Goal: Task Accomplishment & Management: Use online tool/utility

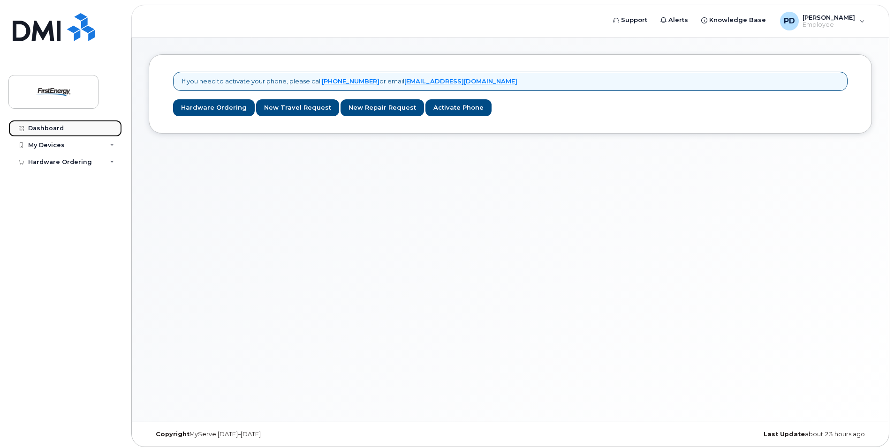
click at [44, 130] on div "Dashboard" at bounding box center [46, 129] width 36 height 8
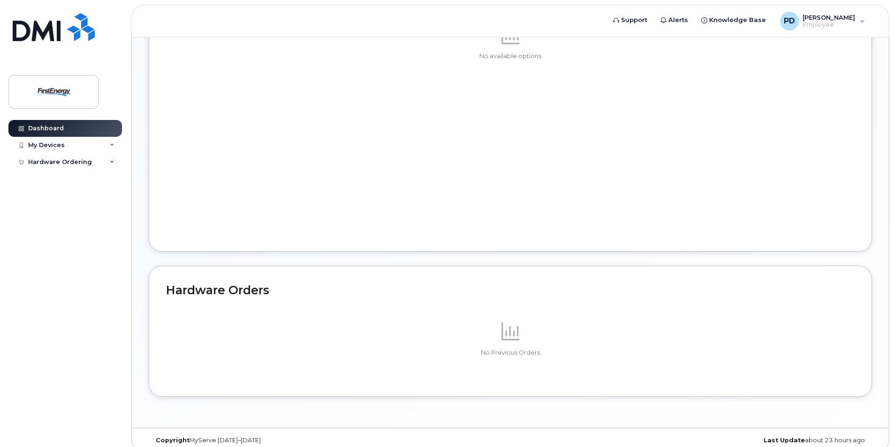
scroll to position [453, 0]
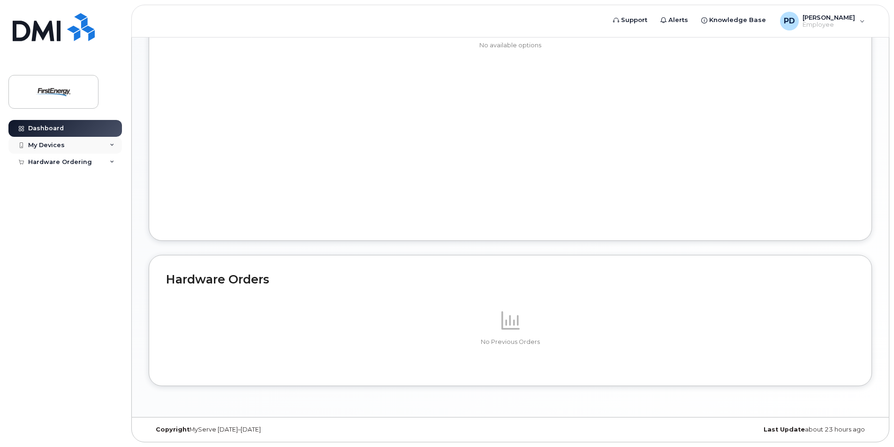
click at [78, 147] on div "My Devices" at bounding box center [65, 145] width 114 height 17
click at [67, 185] on div "Hardware Ordering" at bounding box center [65, 180] width 114 height 17
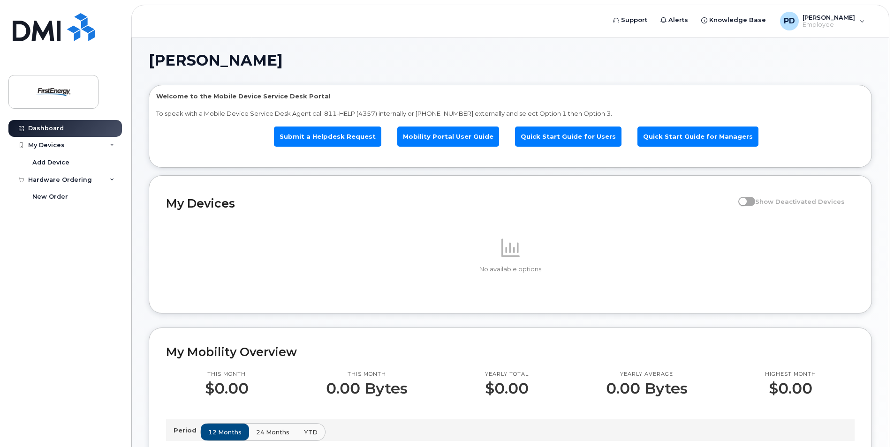
scroll to position [0, 0]
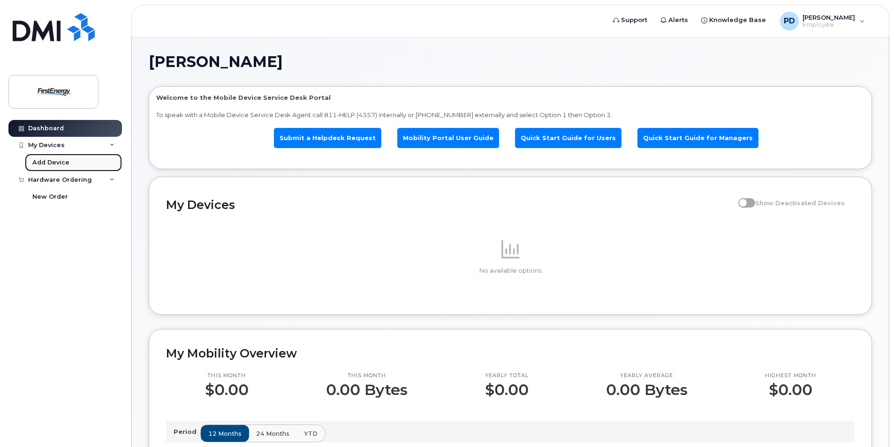
click at [64, 164] on div "Add Device" at bounding box center [50, 163] width 37 height 8
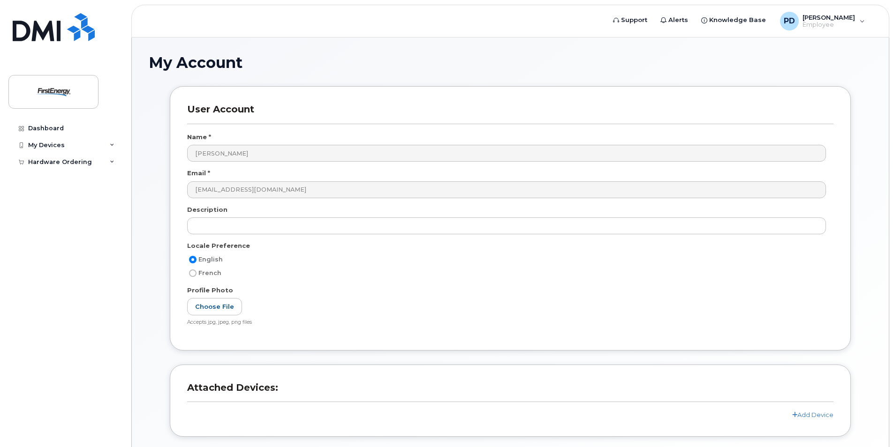
scroll to position [68, 0]
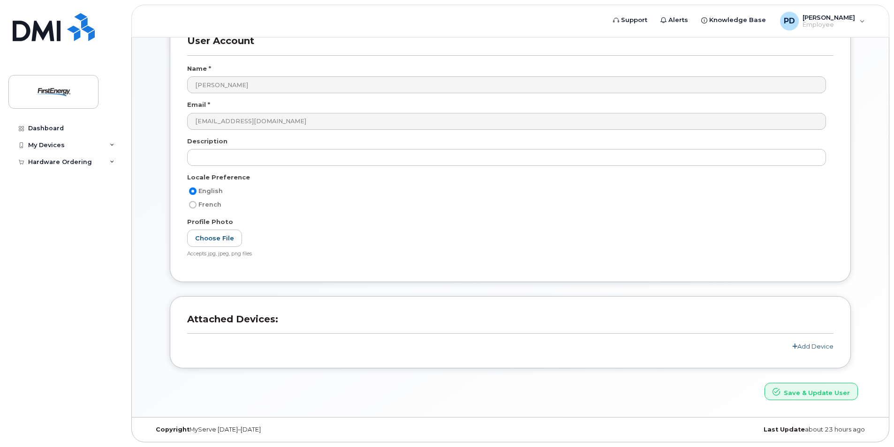
click at [824, 348] on link "Add Device" at bounding box center [812, 347] width 41 height 8
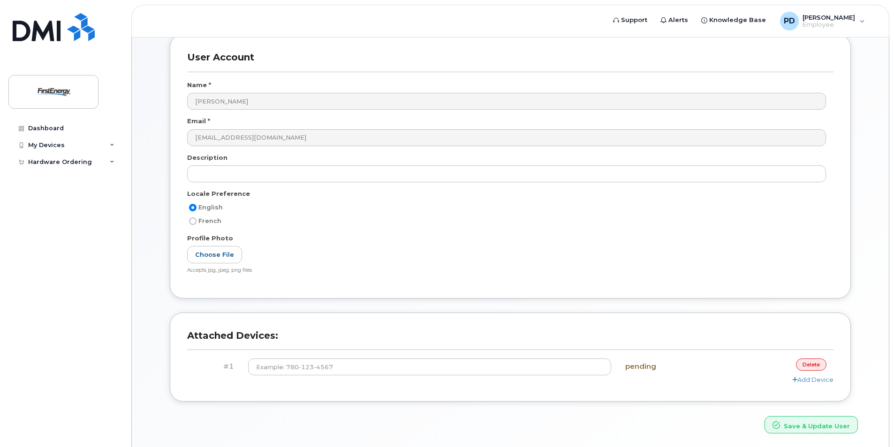
scroll to position [85, 0]
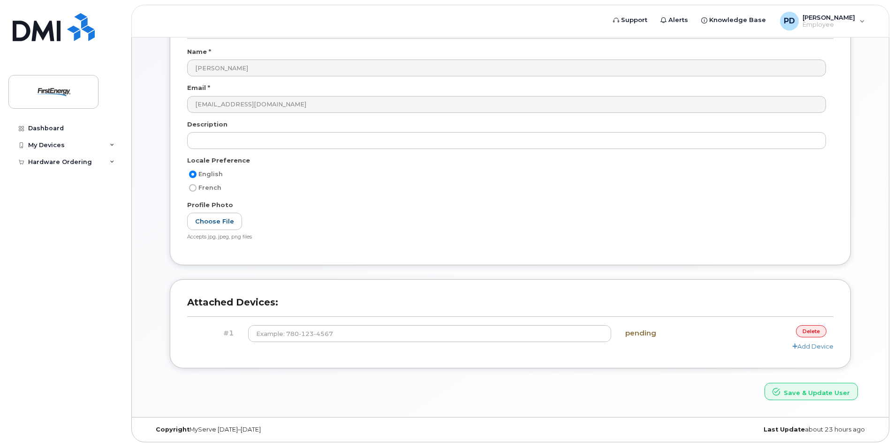
click at [816, 327] on link "delete" at bounding box center [811, 332] width 30 height 12
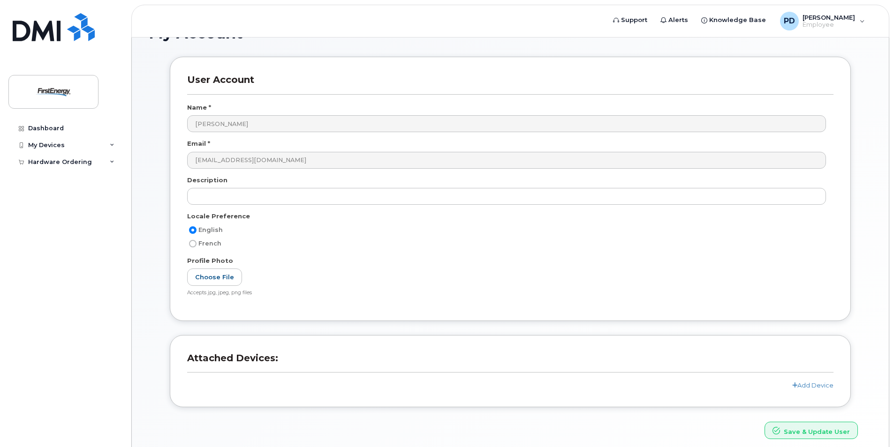
scroll to position [0, 0]
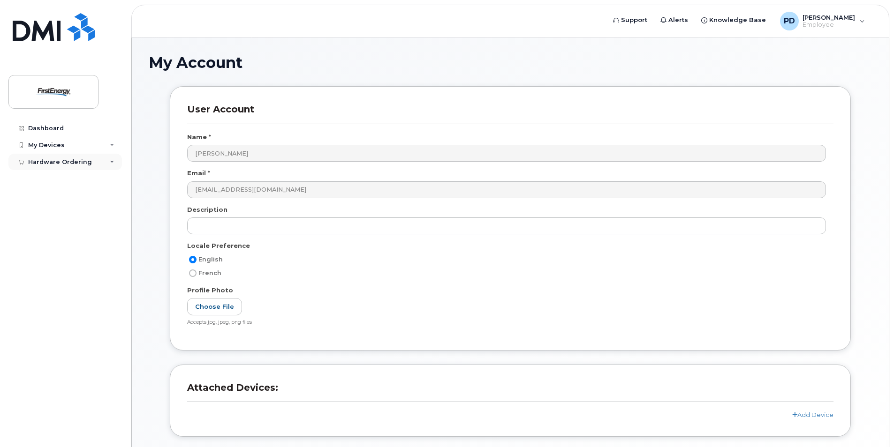
click at [58, 160] on div "Hardware Ordering" at bounding box center [60, 163] width 64 height 8
click at [59, 178] on div "New Order" at bounding box center [50, 179] width 36 height 8
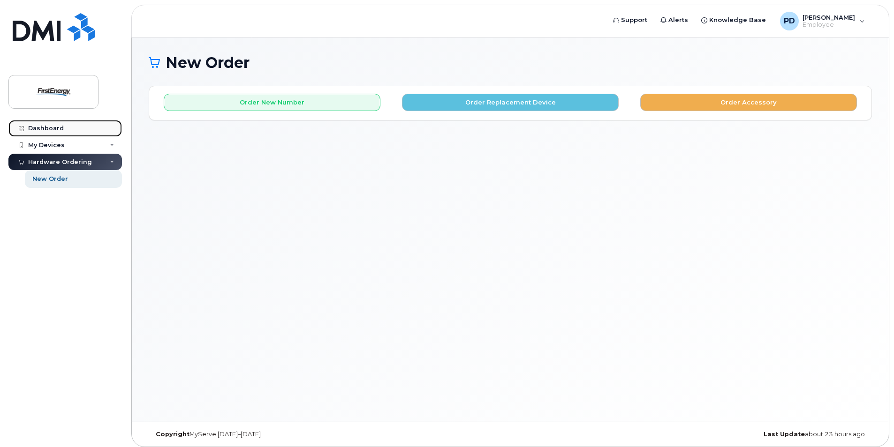
click at [44, 129] on div "Dashboard" at bounding box center [46, 129] width 36 height 8
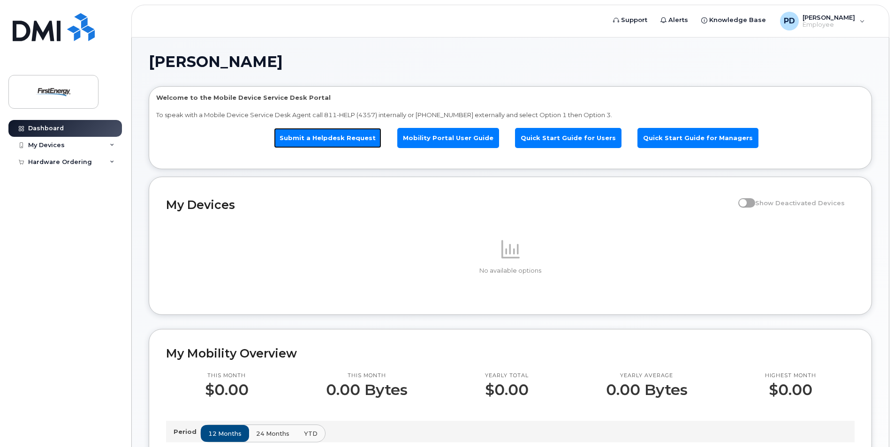
click at [297, 140] on link "Submit a Helpdesk Request" at bounding box center [327, 138] width 107 height 20
